Goal: Manage account settings

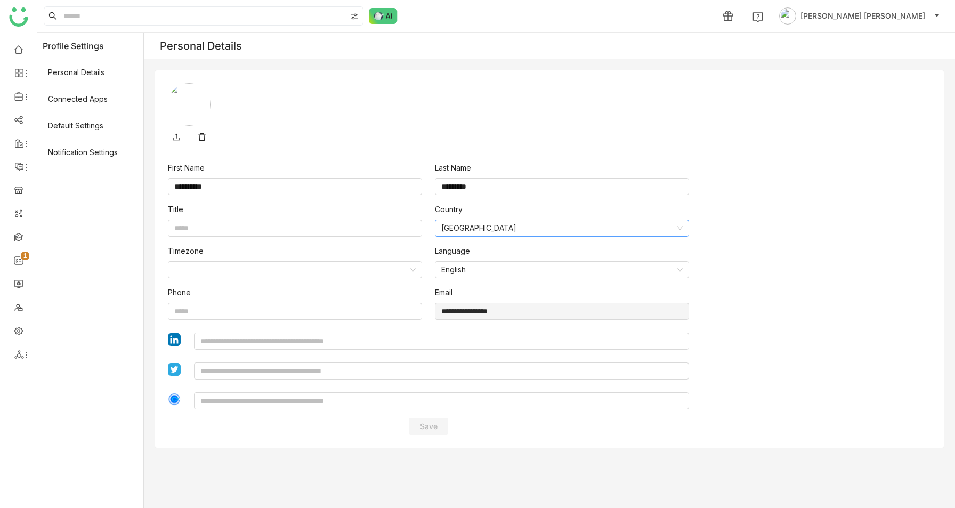
click at [493, 227] on nz-select-item "Yemen" at bounding box center [561, 228] width 241 height 16
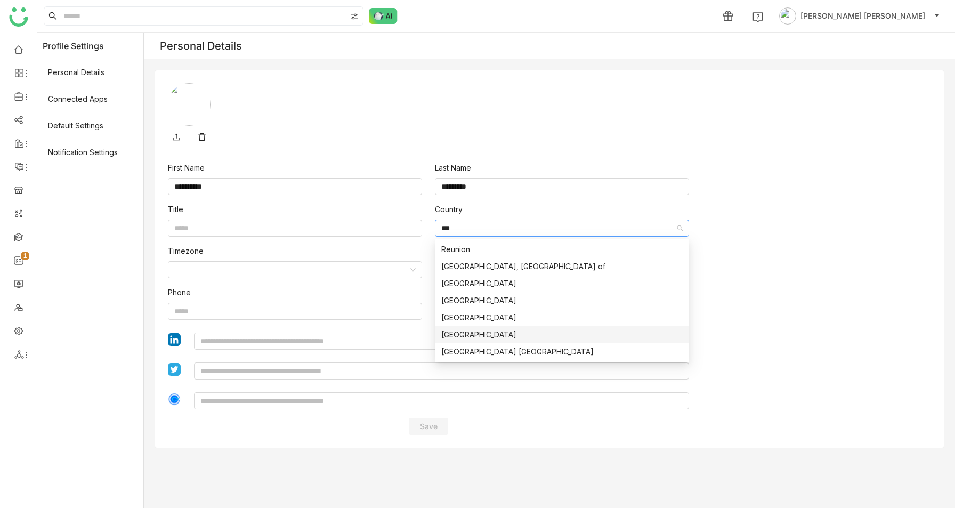
type input "***"
click at [506, 340] on div "United States" at bounding box center [561, 335] width 241 height 12
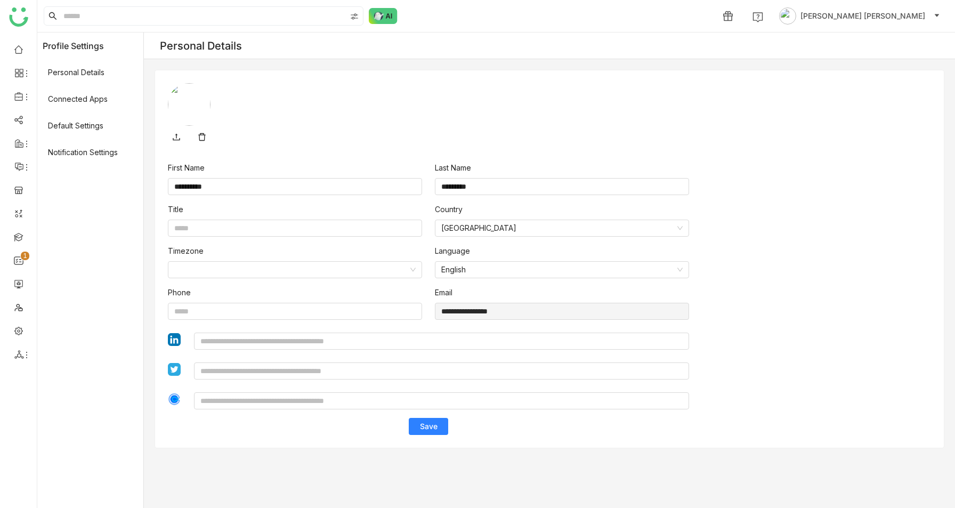
click at [761, 276] on div "**********" at bounding box center [549, 298] width 763 height 273
click at [437, 429] on span "Save" at bounding box center [429, 426] width 18 height 11
click at [18, 50] on link at bounding box center [19, 48] width 10 height 9
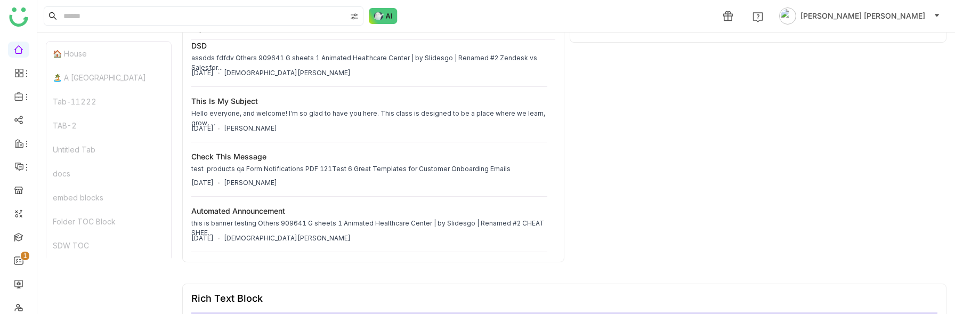
scroll to position [56, 0]
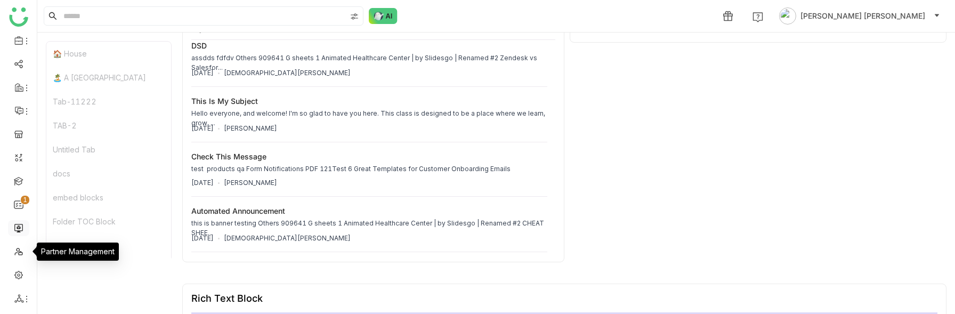
click at [17, 230] on link at bounding box center [19, 227] width 10 height 9
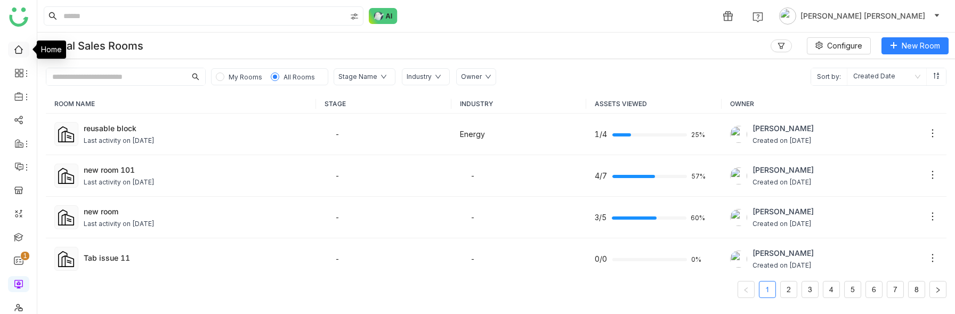
click at [14, 46] on link at bounding box center [19, 48] width 10 height 9
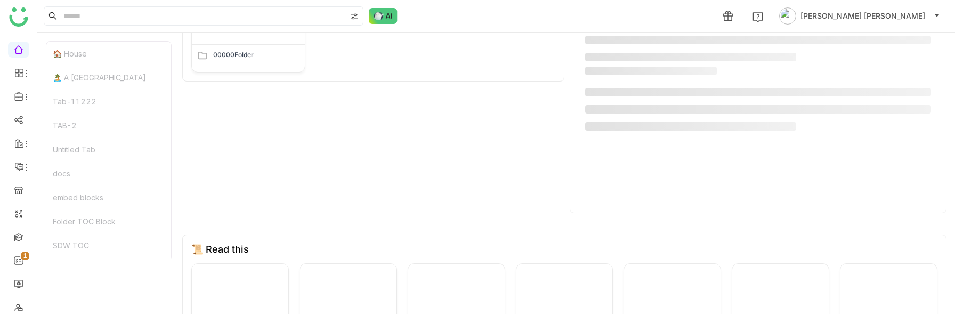
scroll to position [697, 0]
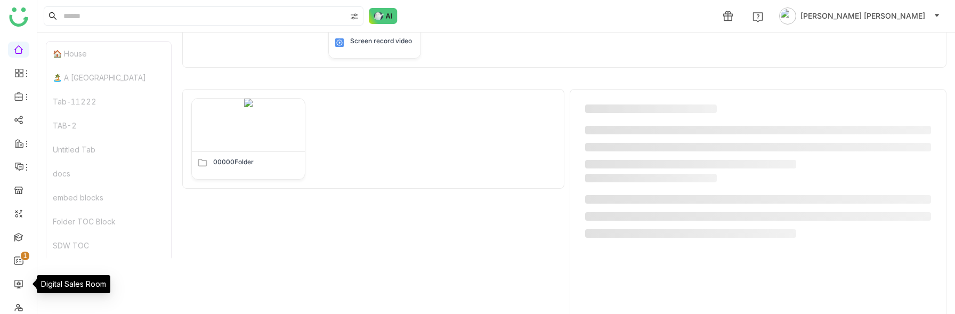
drag, startPoint x: 17, startPoint y: 284, endPoint x: 58, endPoint y: 275, distance: 41.9
click at [17, 283] on link at bounding box center [19, 283] width 10 height 9
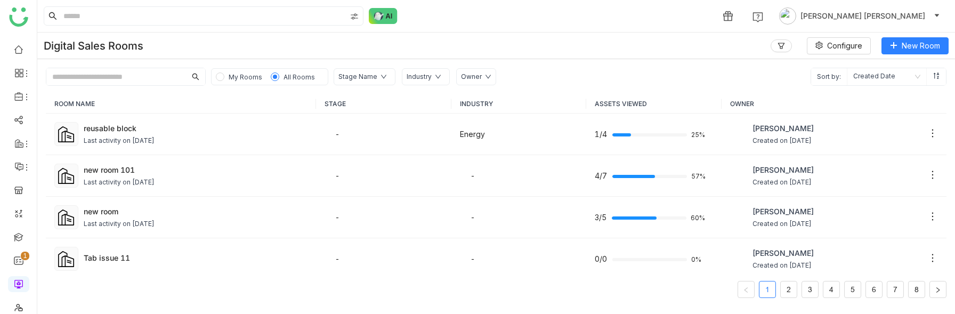
scroll to position [56, 0]
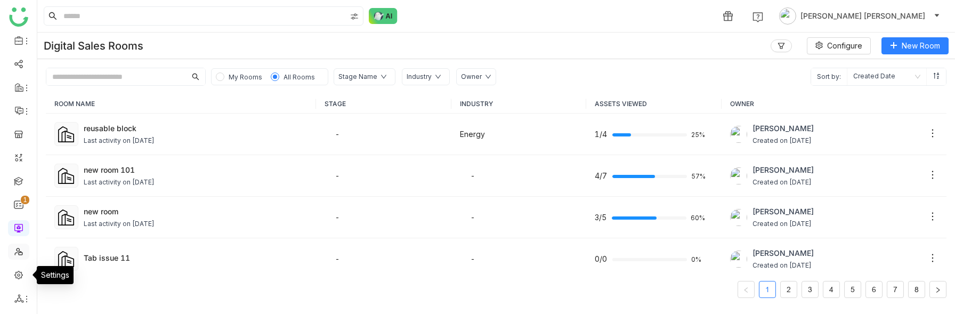
click at [18, 254] on link at bounding box center [19, 250] width 10 height 9
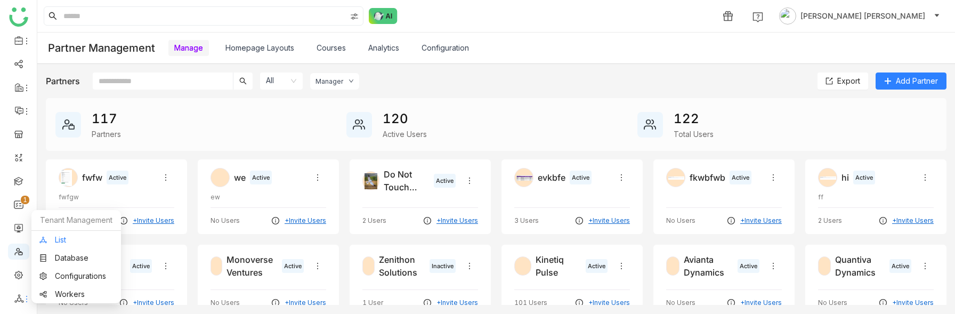
click at [72, 241] on link "List" at bounding box center [76, 239] width 74 height 7
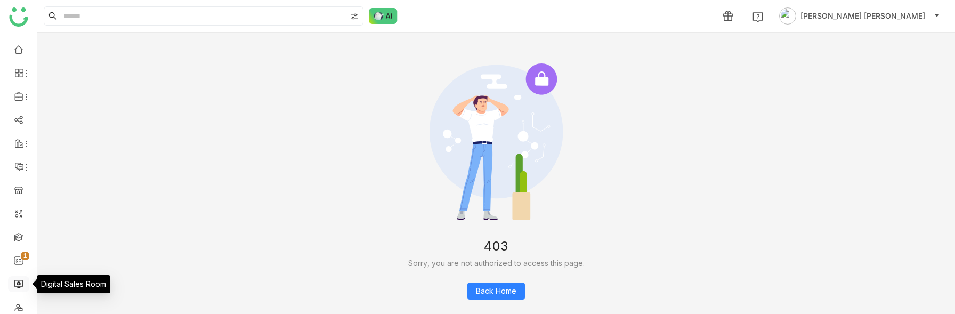
click at [14, 280] on link at bounding box center [19, 283] width 10 height 9
click at [19, 283] on link at bounding box center [19, 283] width 10 height 9
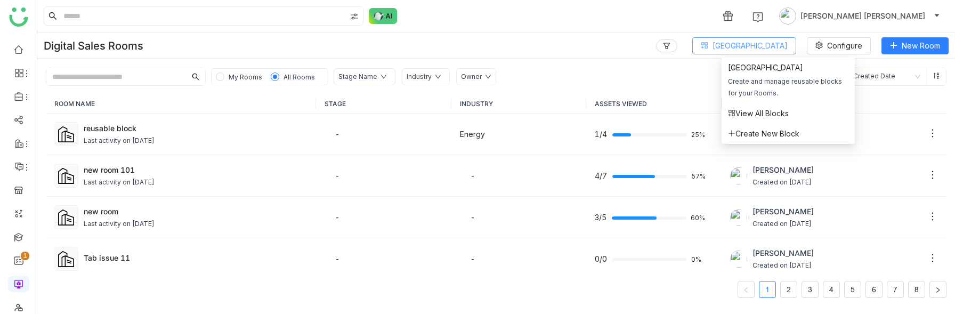
click at [757, 39] on button "[GEOGRAPHIC_DATA]" at bounding box center [744, 45] width 104 height 17
click at [705, 12] on div "1 Anil Reddy Kesireddy" at bounding box center [496, 16] width 918 height 32
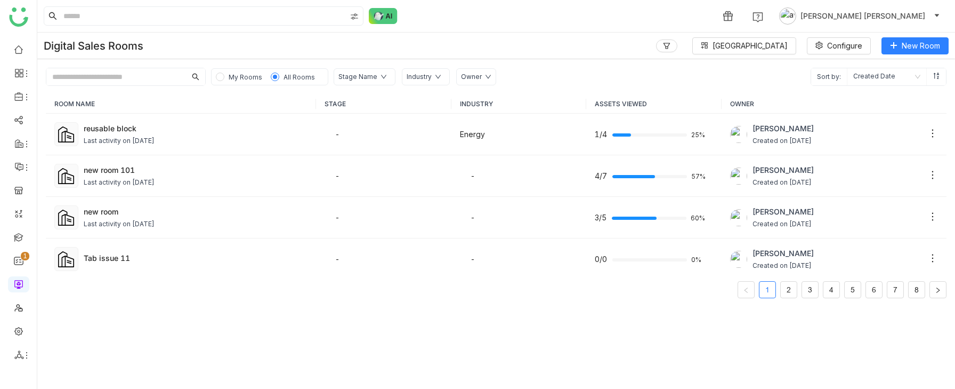
click at [862, 11] on span "[PERSON_NAME] [PERSON_NAME]" at bounding box center [863, 16] width 125 height 12
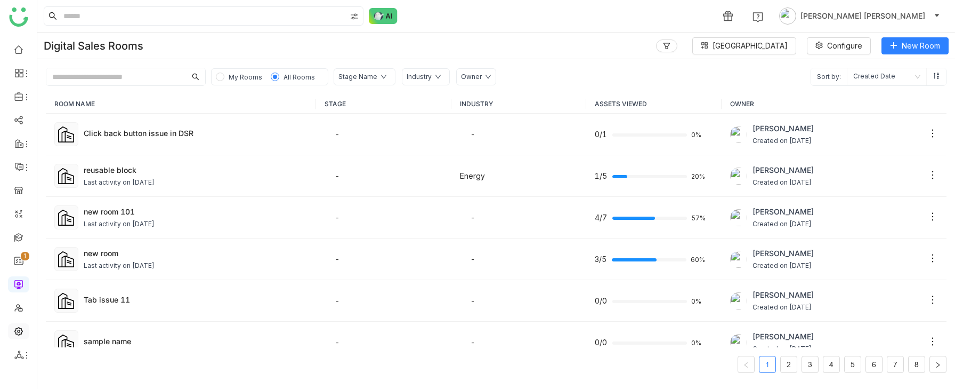
click at [22, 335] on link at bounding box center [19, 330] width 10 height 9
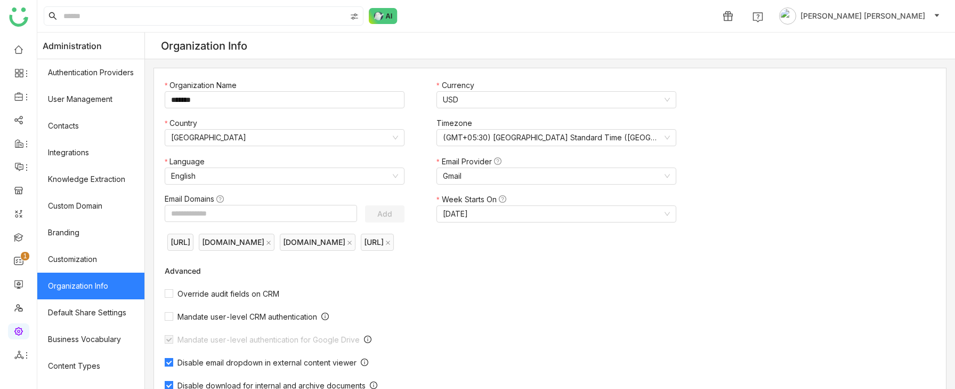
scroll to position [335, 0]
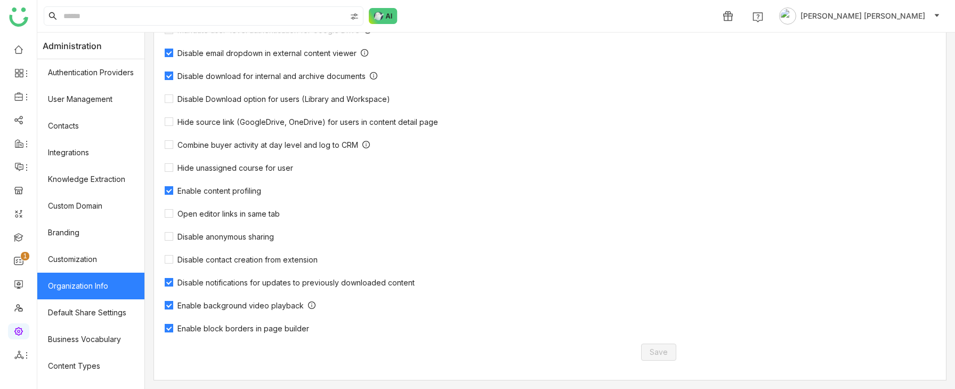
click at [238, 304] on span "Enable background video playback" at bounding box center [240, 305] width 135 height 9
click at [665, 354] on span "Save" at bounding box center [659, 352] width 18 height 12
